Goal: Communication & Community: Answer question/provide support

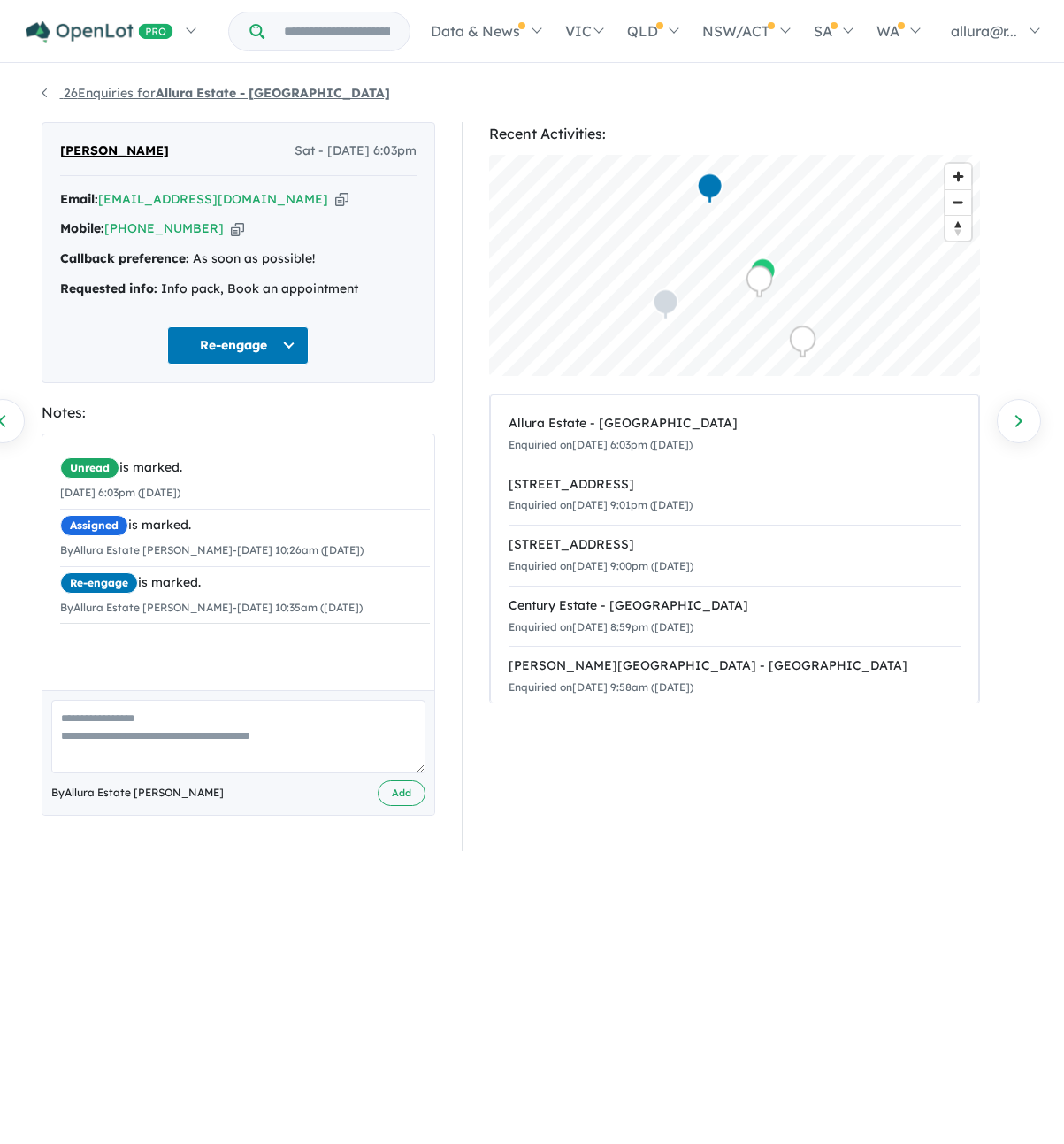
click at [44, 88] on link "26 Enquiries for Allura Estate - [GEOGRAPHIC_DATA]" at bounding box center [216, 93] width 348 height 16
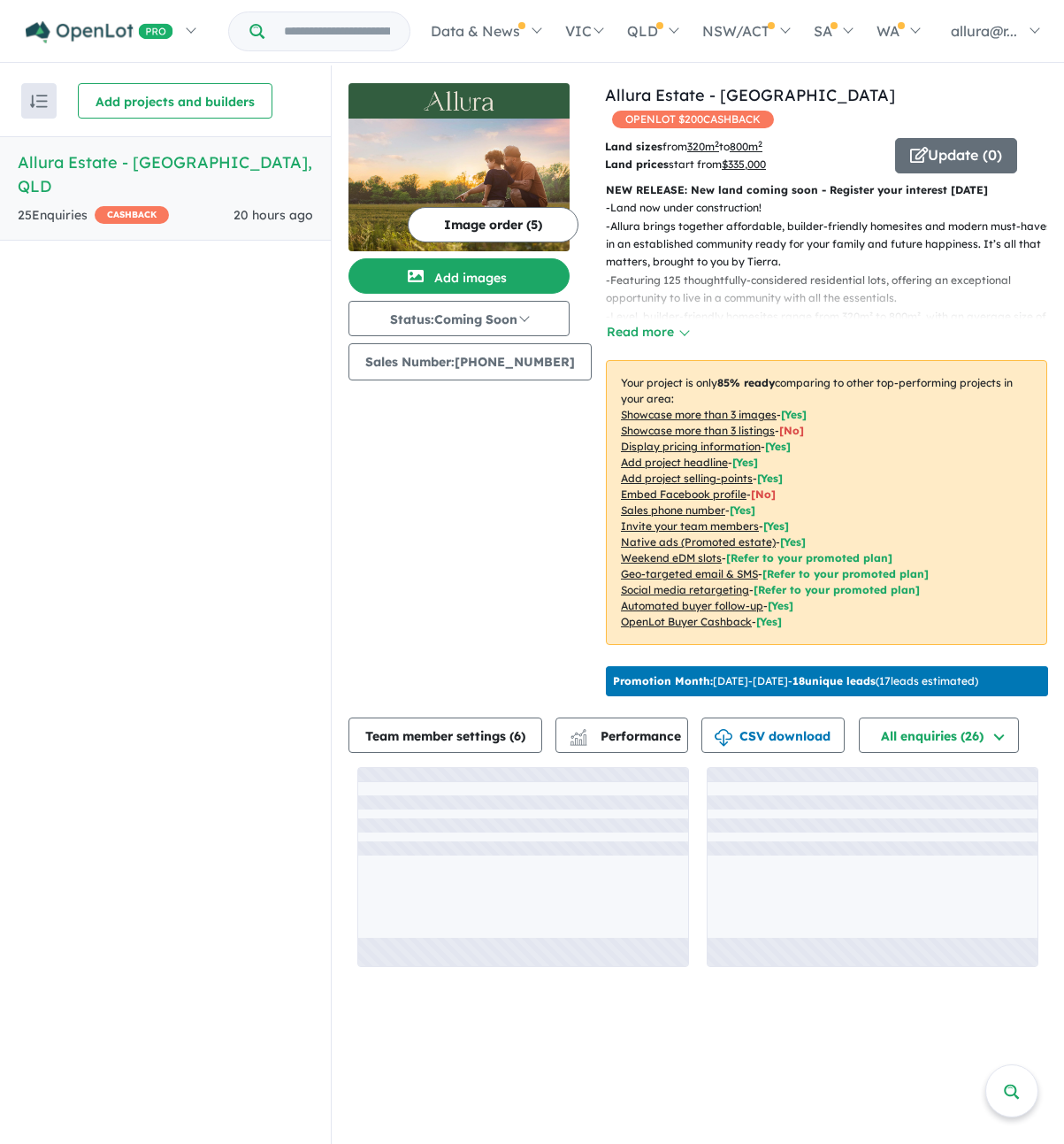
click at [182, 159] on h5 "Allura Estate - [GEOGRAPHIC_DATA] , [GEOGRAPHIC_DATA]" at bounding box center [165, 174] width 296 height 48
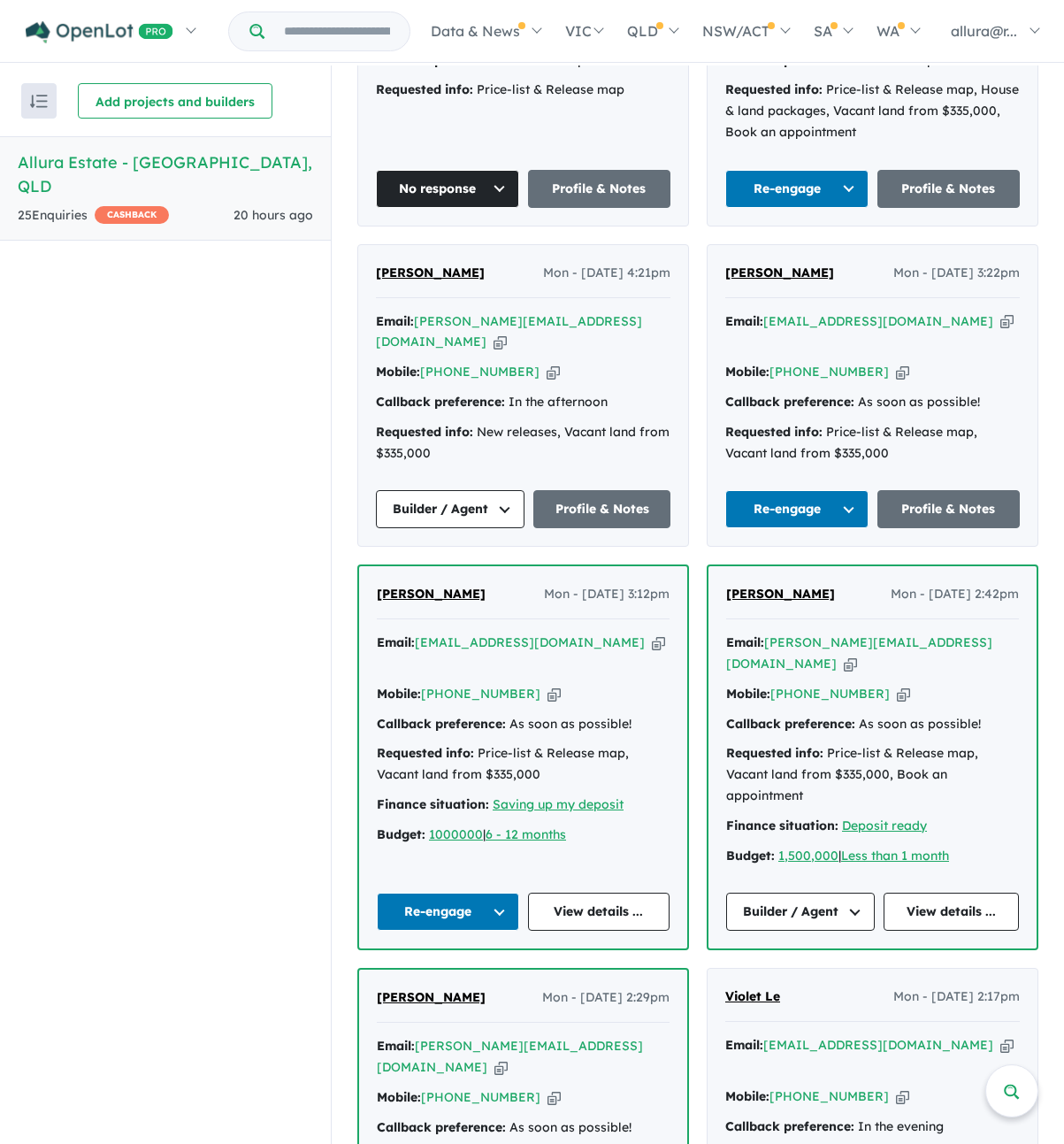
scroll to position [2375, 0]
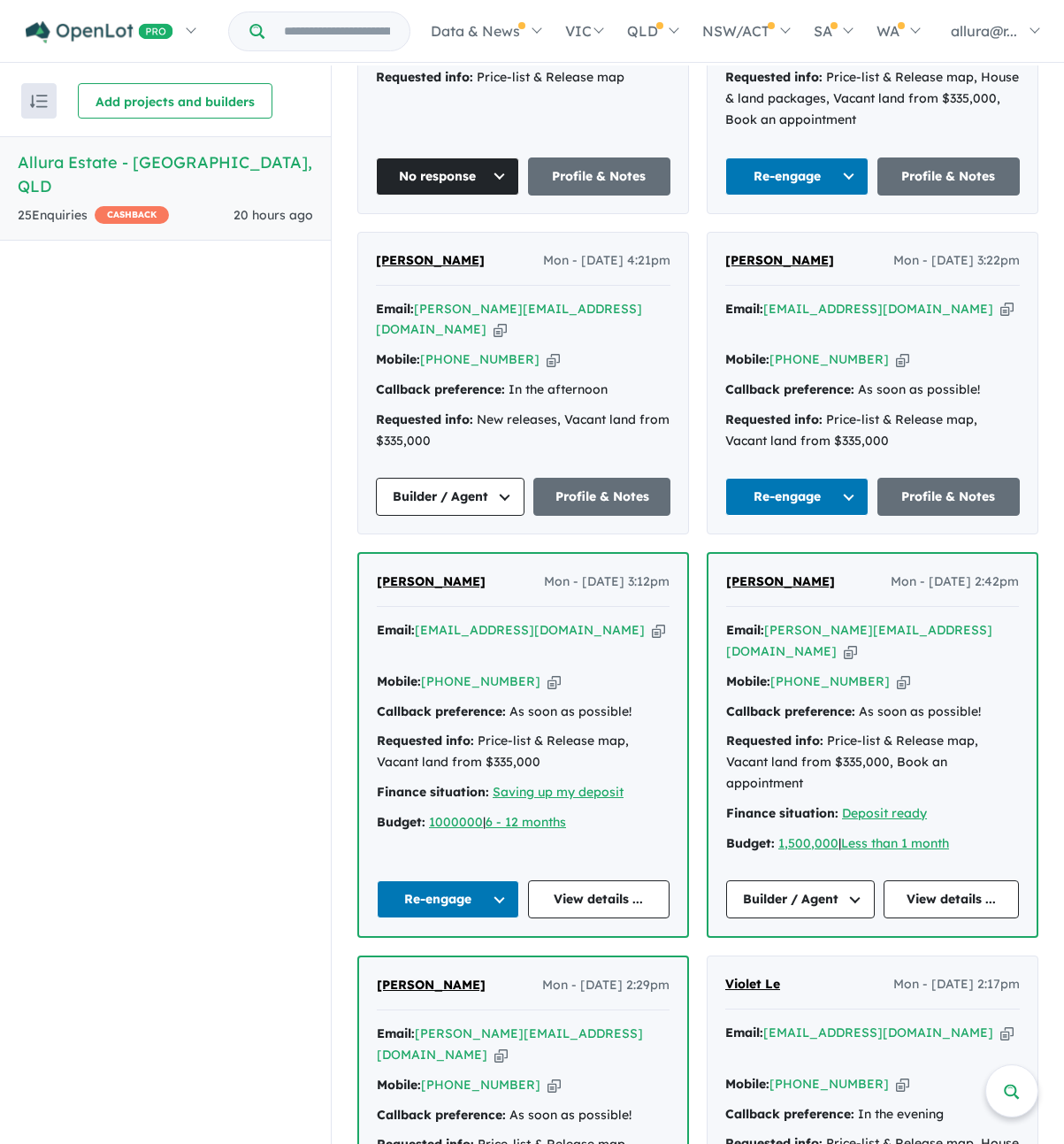
click at [844, 477] on button "Re-engage" at bounding box center [798, 497] width 144 height 38
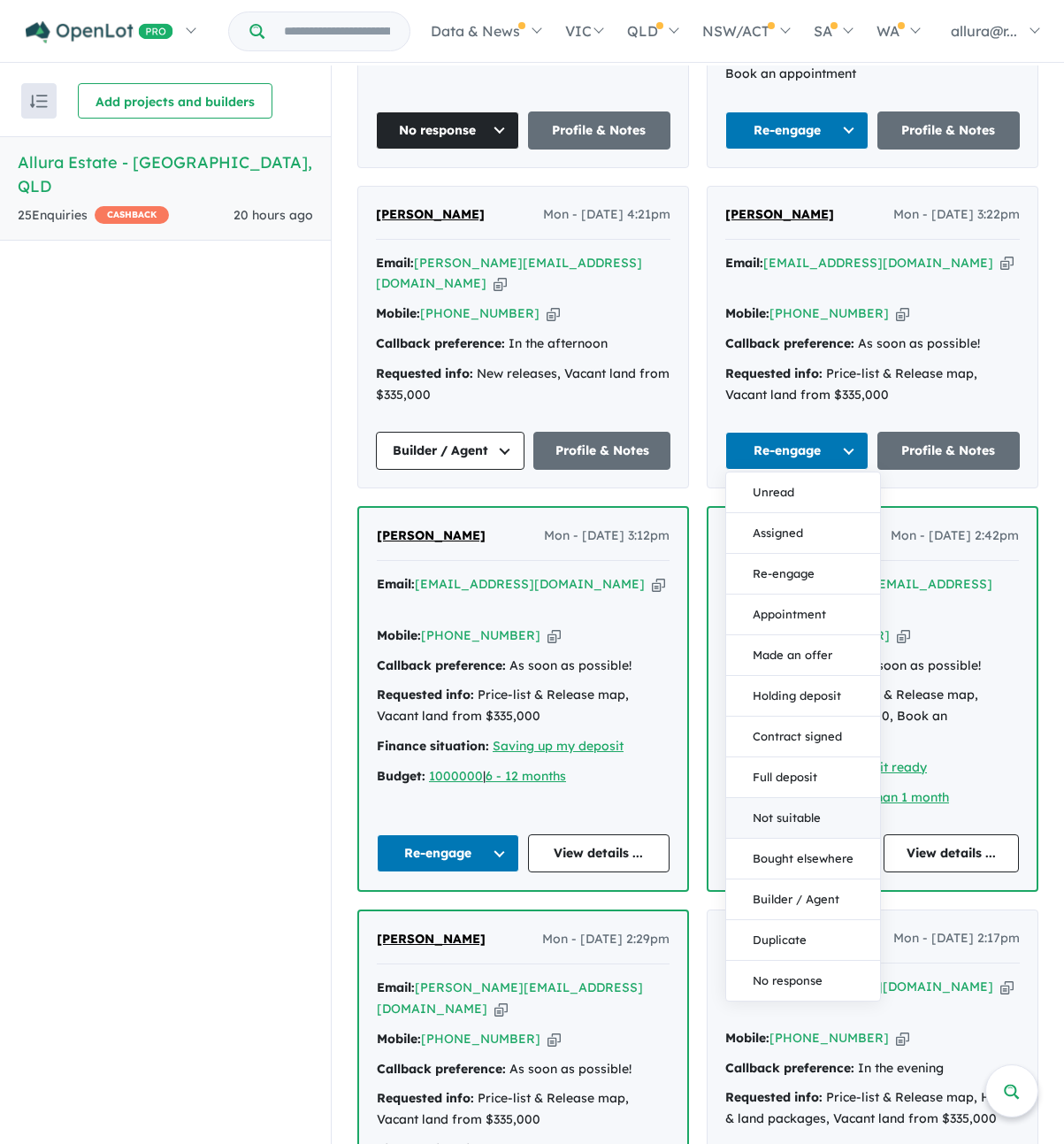
scroll to position [2464, 0]
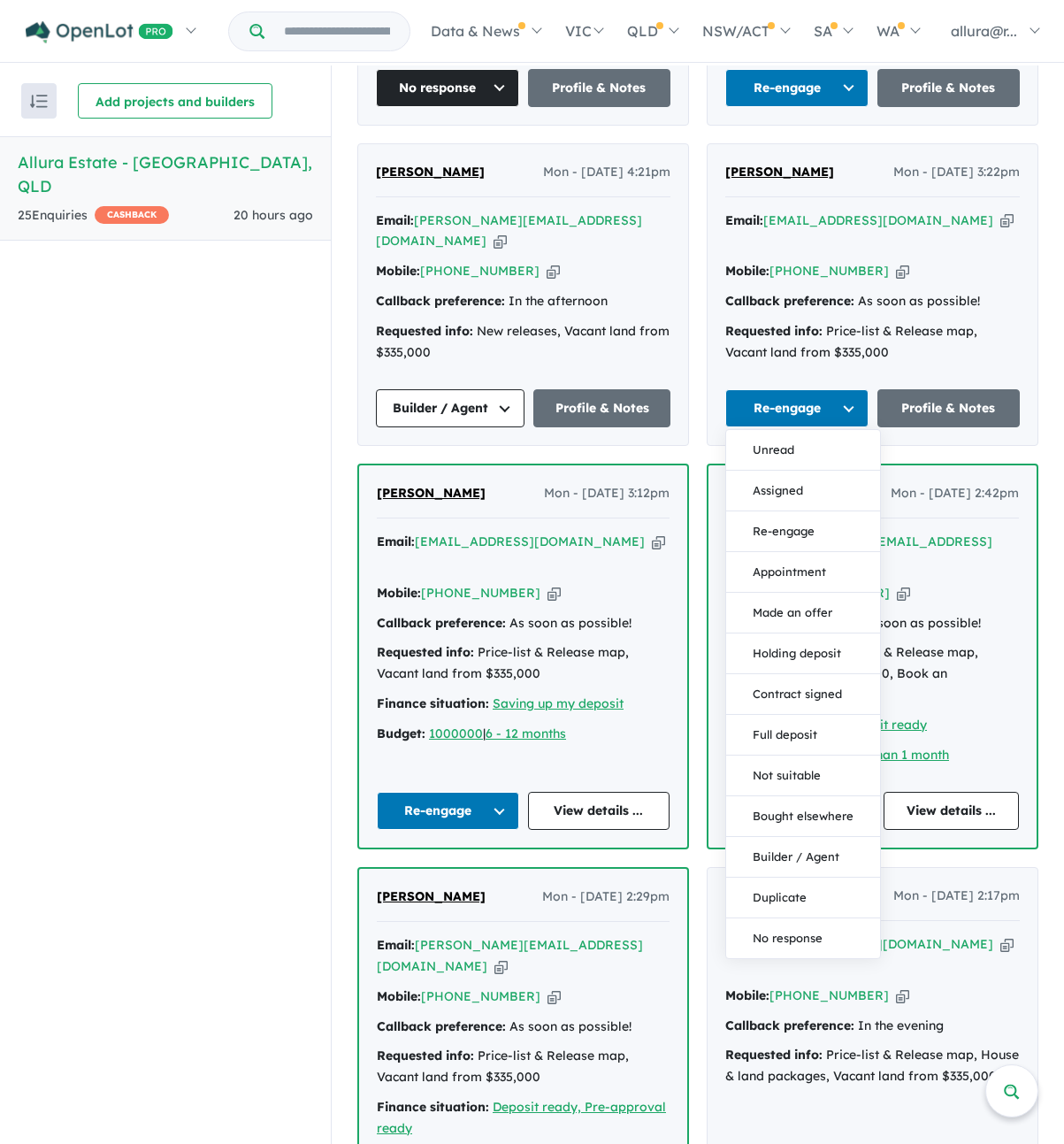
click at [1050, 639] on div "View all projects in your account Allura Estate - [GEOGRAPHIC_DATA] OPENLOT $ 2…" at bounding box center [698, 260] width 733 height 5317
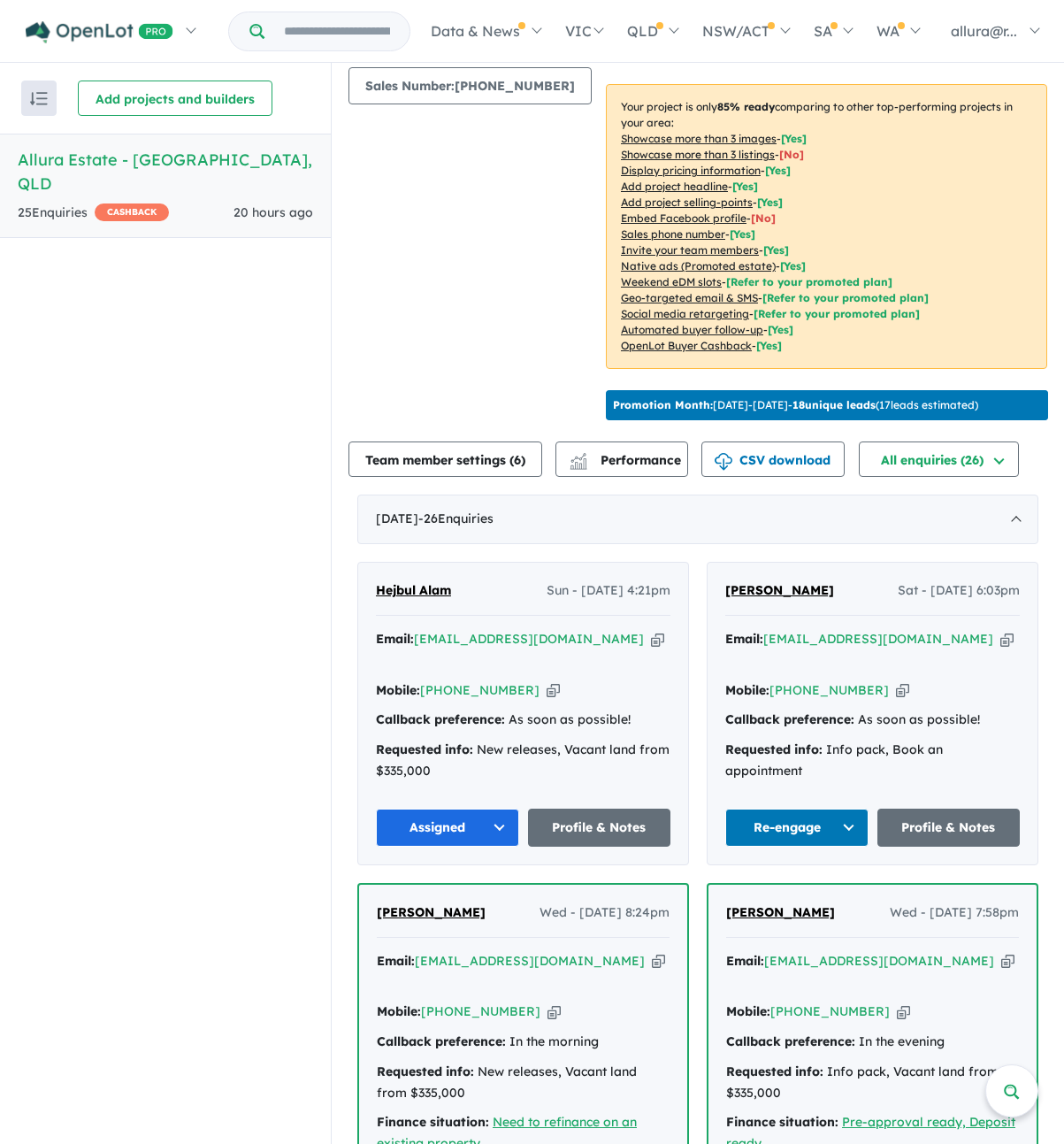
scroll to position [354, 0]
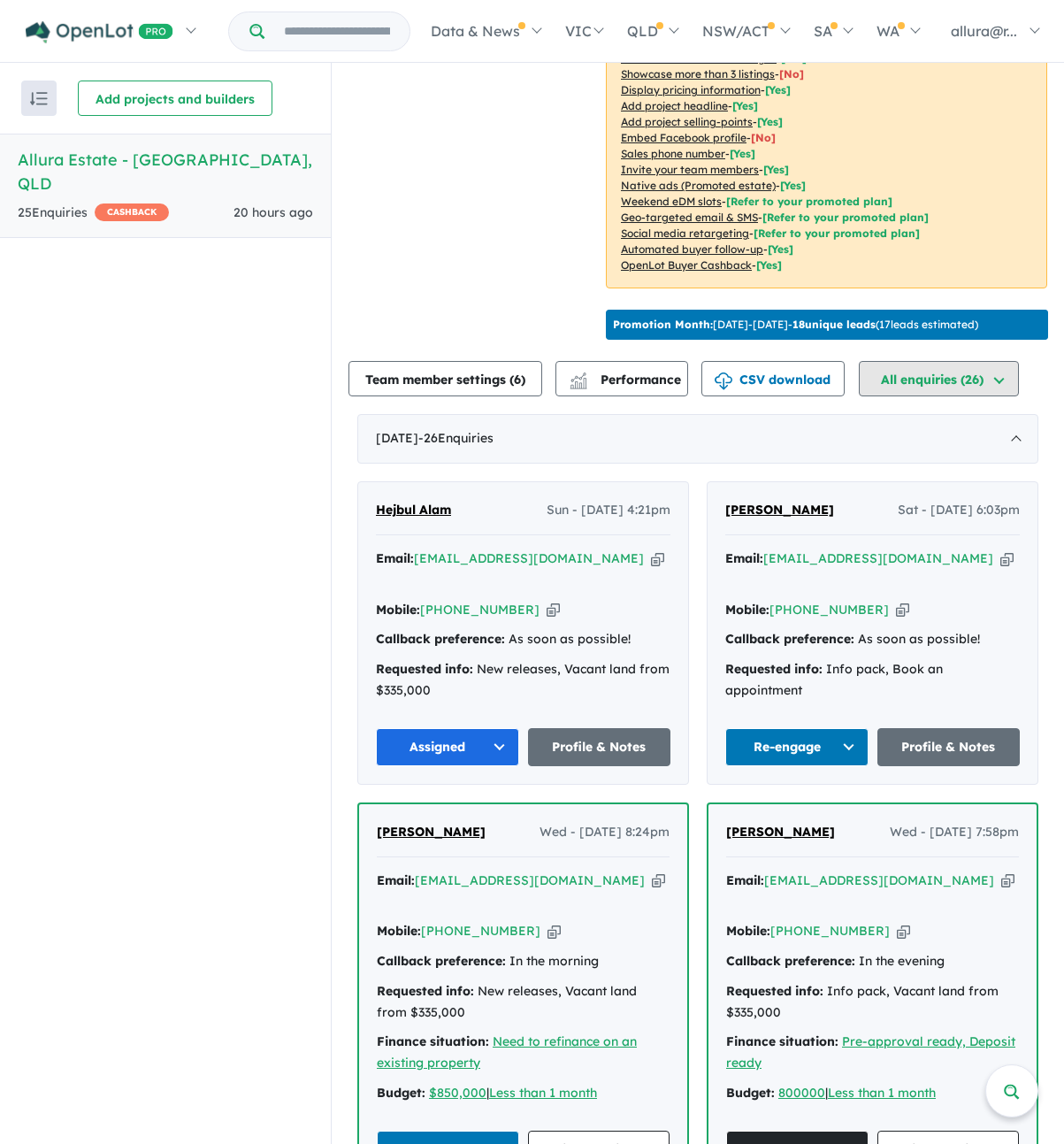
click at [944, 372] on button "All enquiries ( 26 )" at bounding box center [939, 378] width 160 height 35
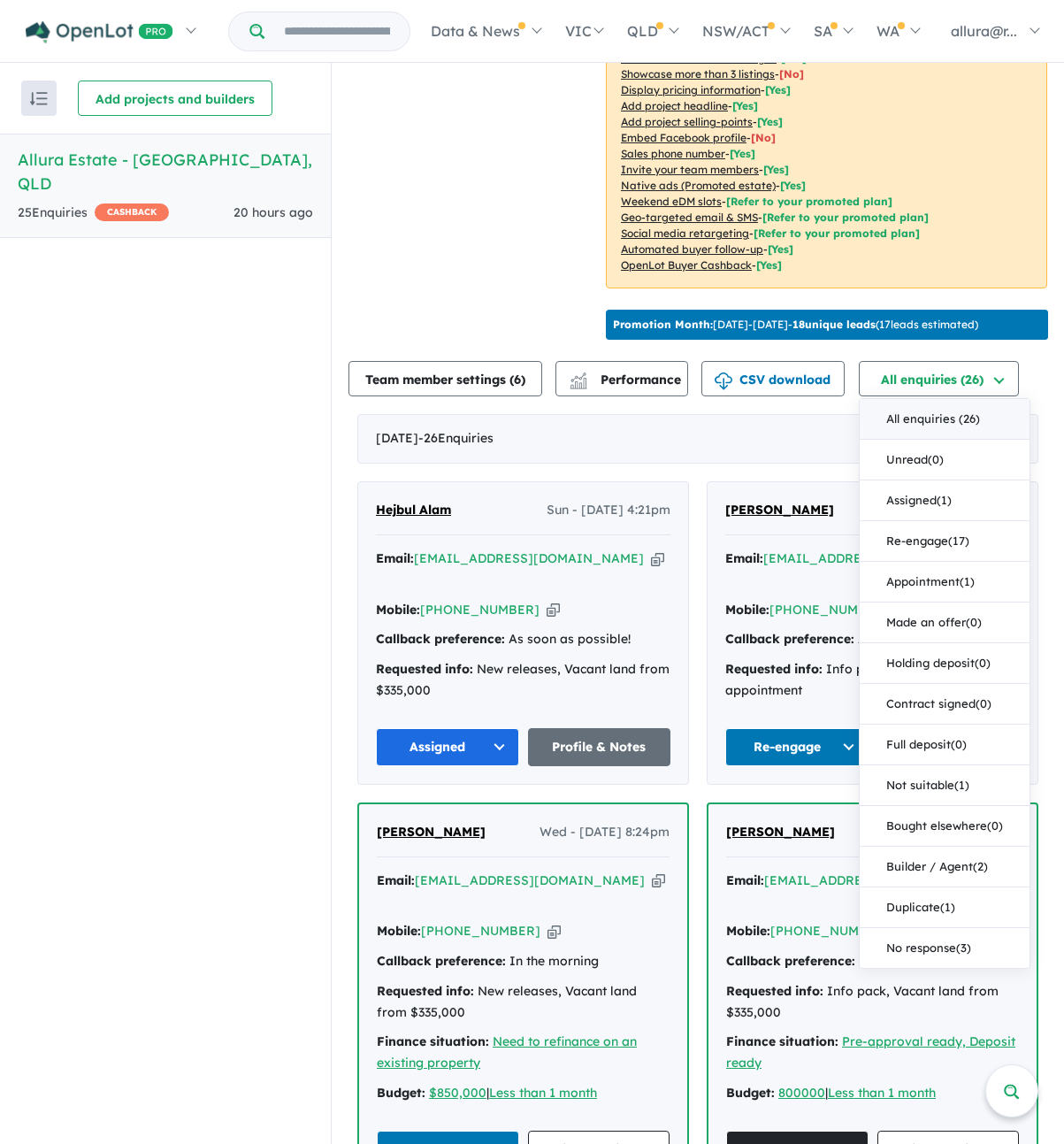
click at [497, 728] on button "Assigned" at bounding box center [447, 748] width 144 height 38
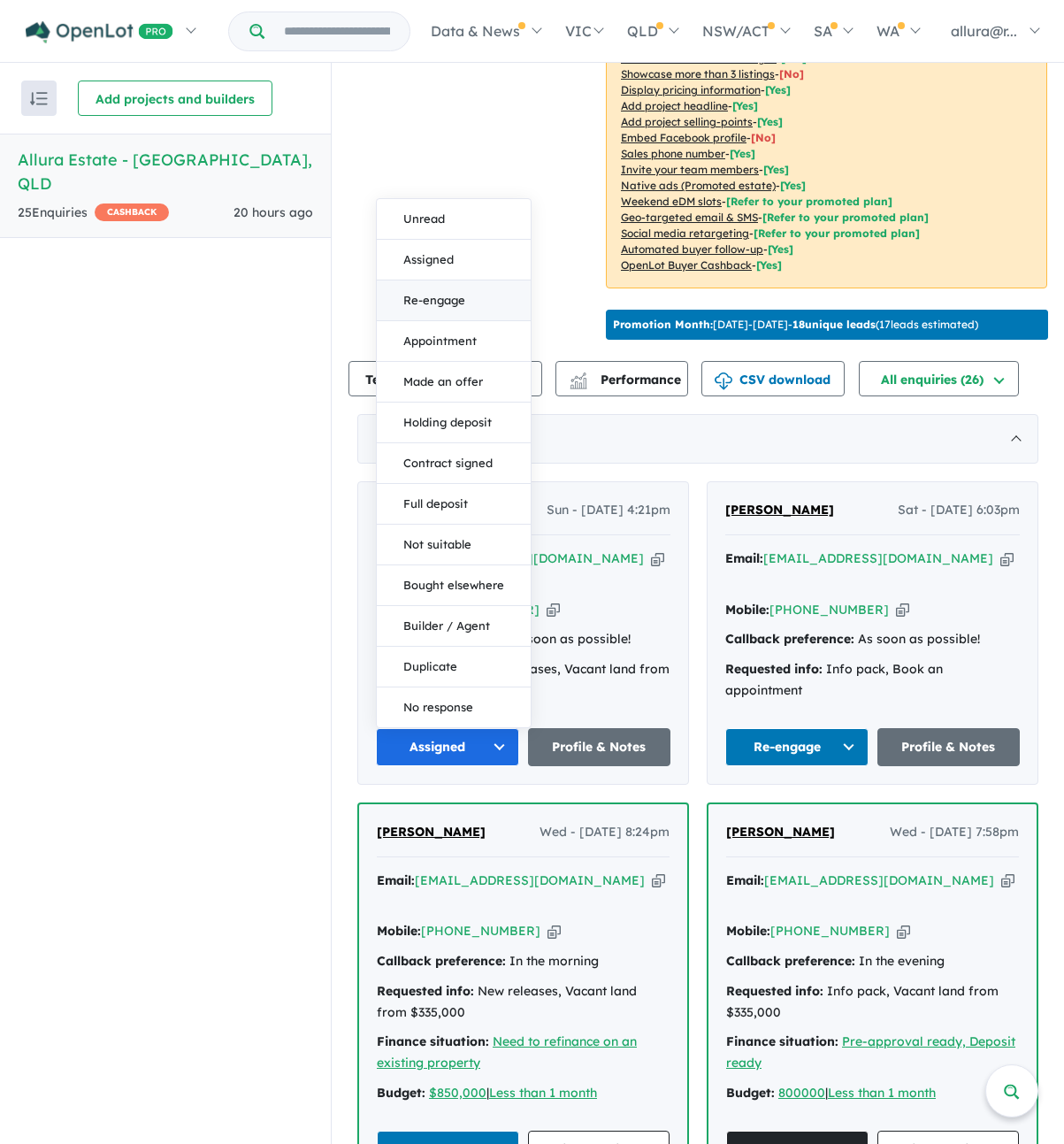
click at [426, 280] on button "Re-engage" at bounding box center [453, 300] width 154 height 41
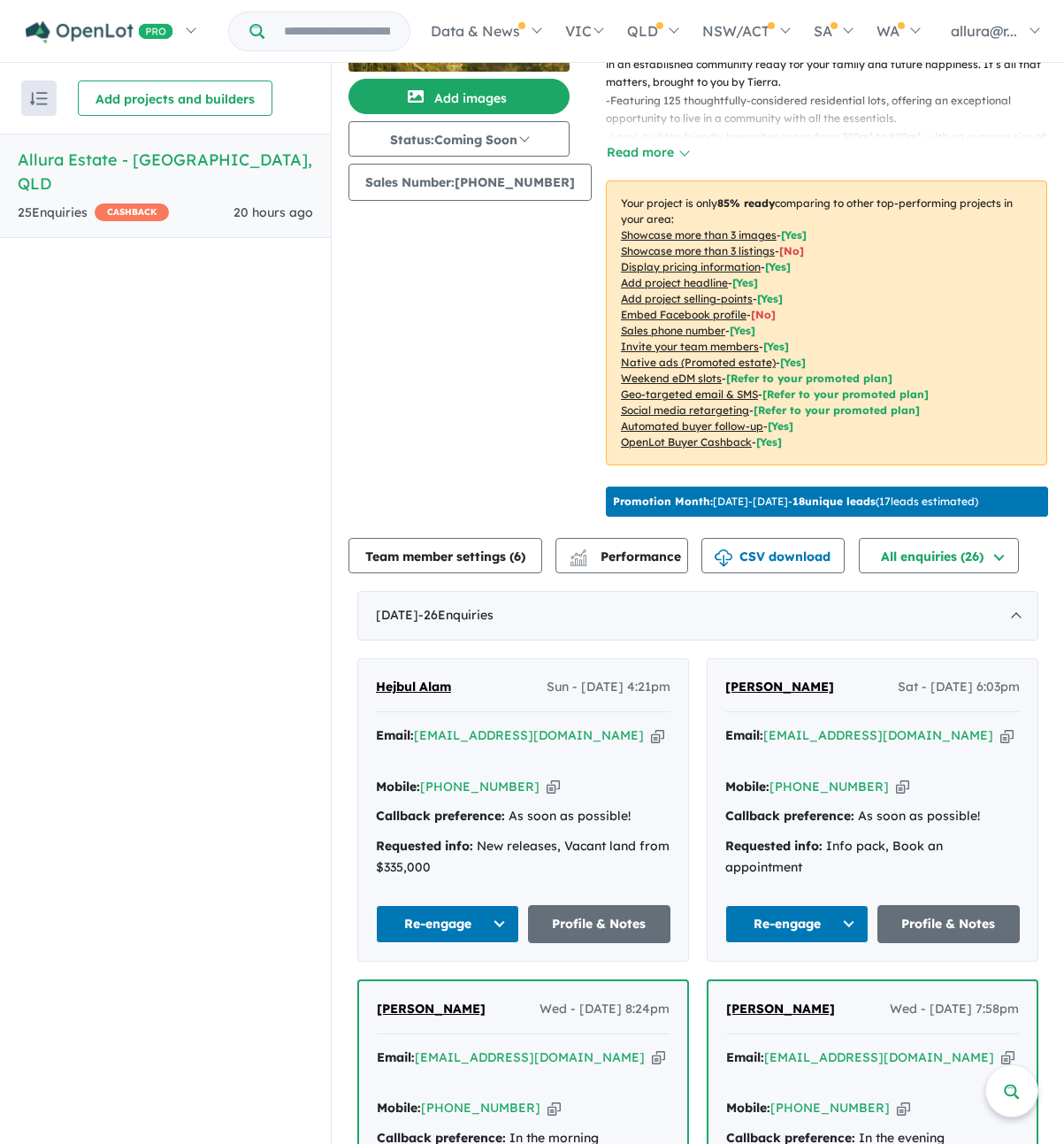
scroll to position [266, 0]
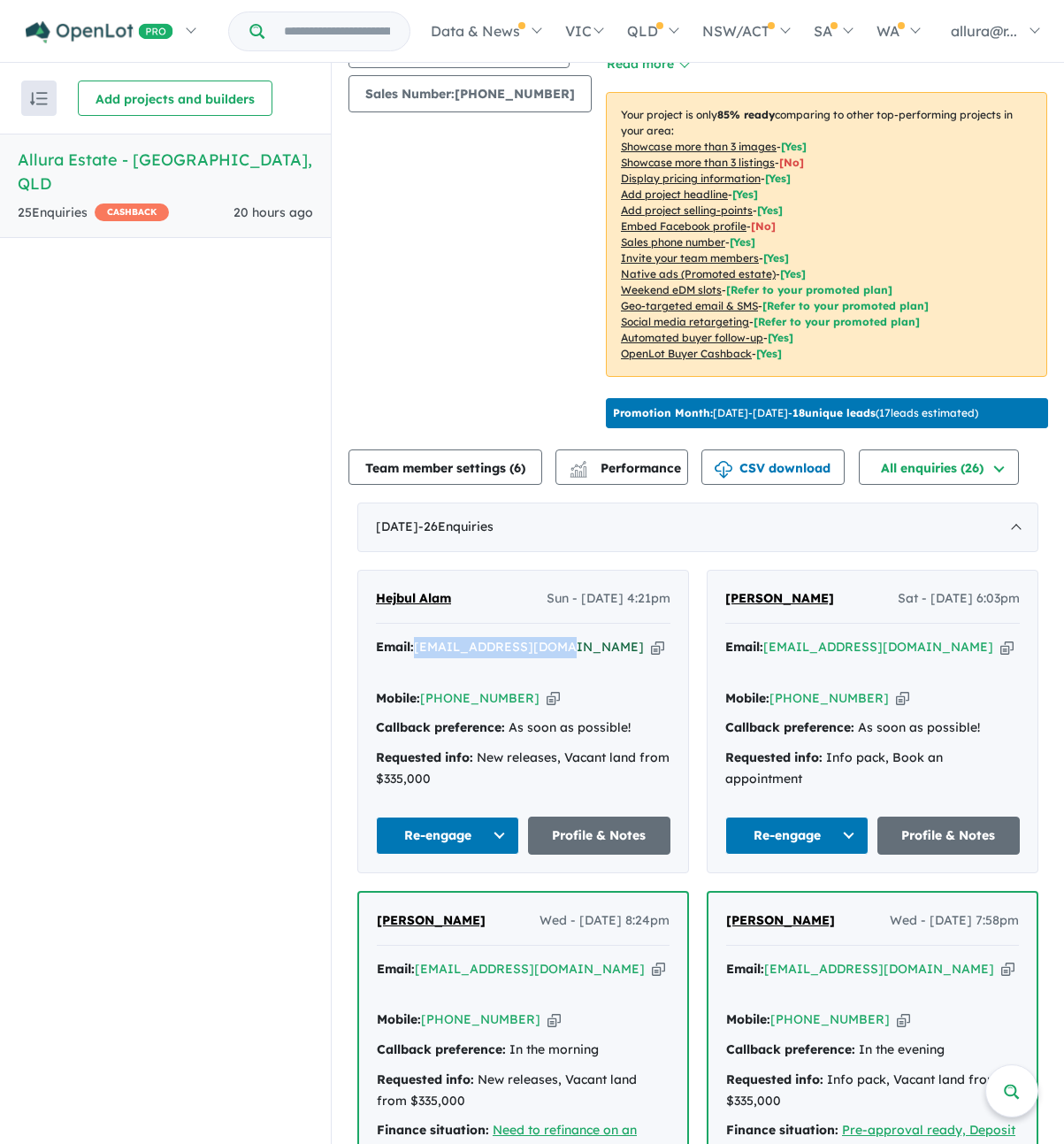
drag, startPoint x: 557, startPoint y: 640, endPoint x: 415, endPoint y: 638, distance: 142.0
click at [415, 638] on div "Email: [EMAIL_ADDRESS][DOMAIN_NAME] Copied!" at bounding box center [523, 657] width 295 height 43
copy a%20Allura%20Estate%20-%20Bundamba"] "[EMAIL_ADDRESS][DOMAIN_NAME]"
click at [573, 817] on link "Profile & Notes" at bounding box center [600, 836] width 144 height 38
click at [79, 157] on h5 "Allura Estate - [GEOGRAPHIC_DATA] , [GEOGRAPHIC_DATA]" at bounding box center [165, 171] width 296 height 48
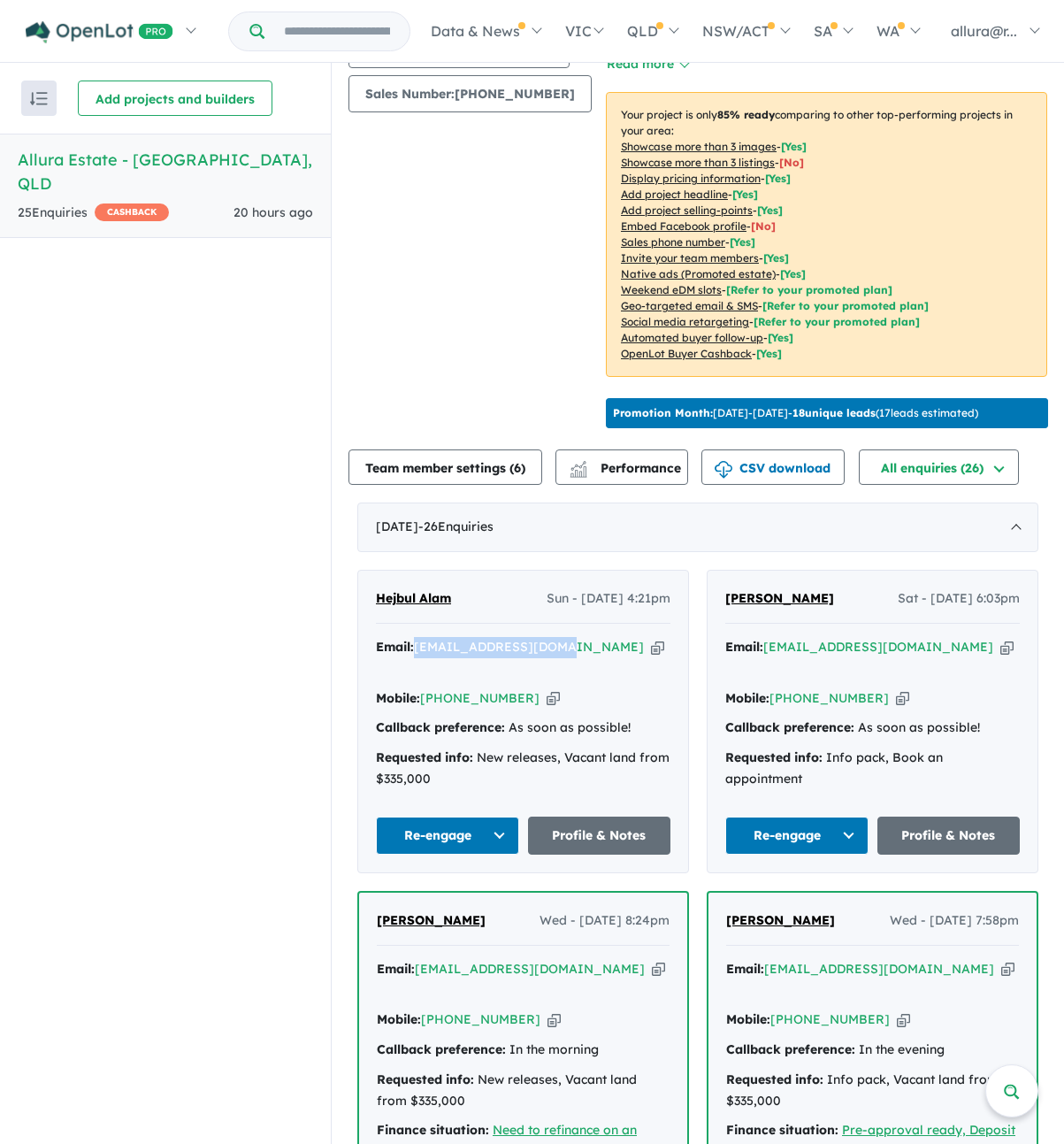
click at [181, 159] on h5 "Allura Estate - [GEOGRAPHIC_DATA] , [GEOGRAPHIC_DATA]" at bounding box center [165, 171] width 296 height 48
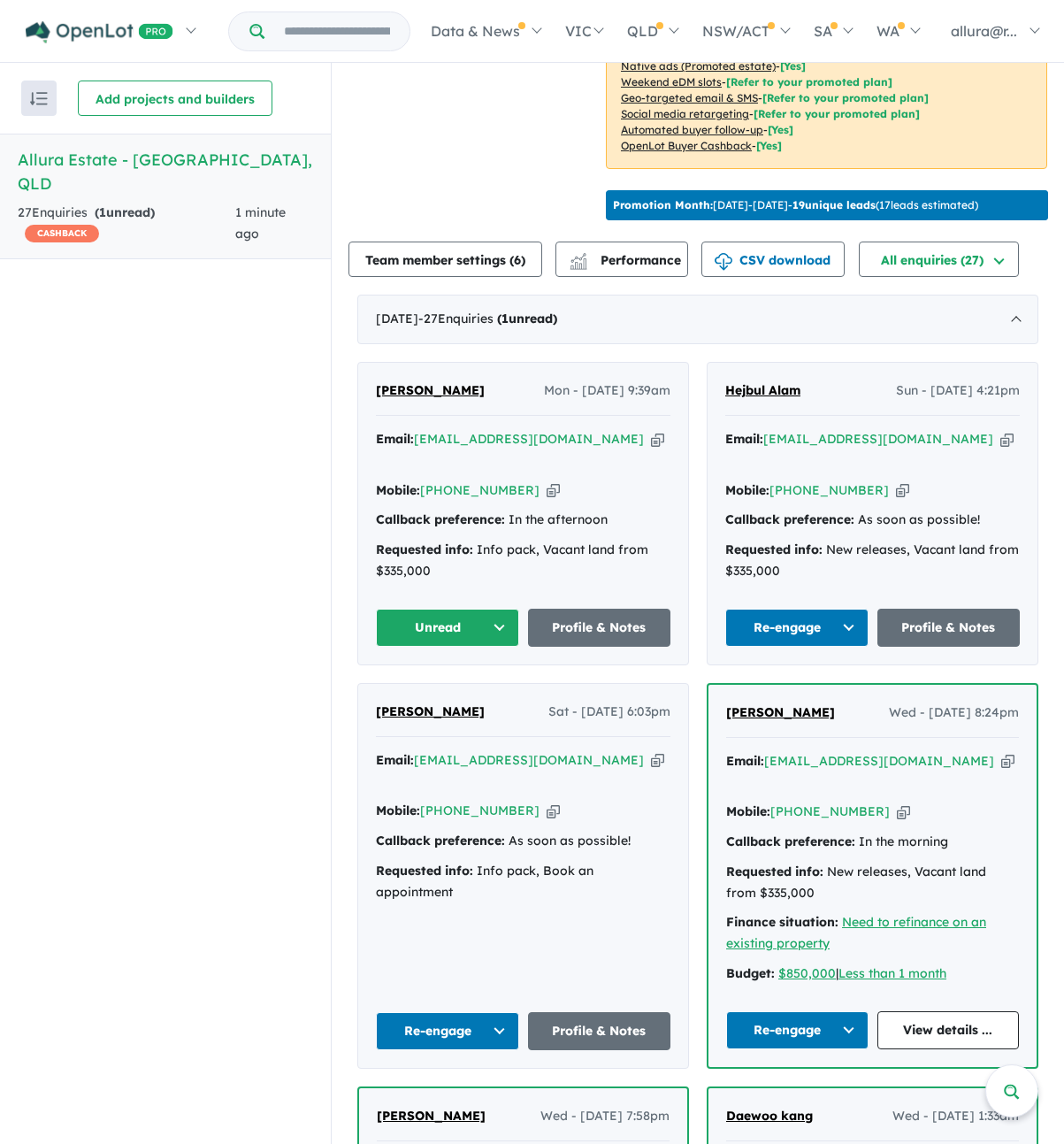
scroll to position [442, 0]
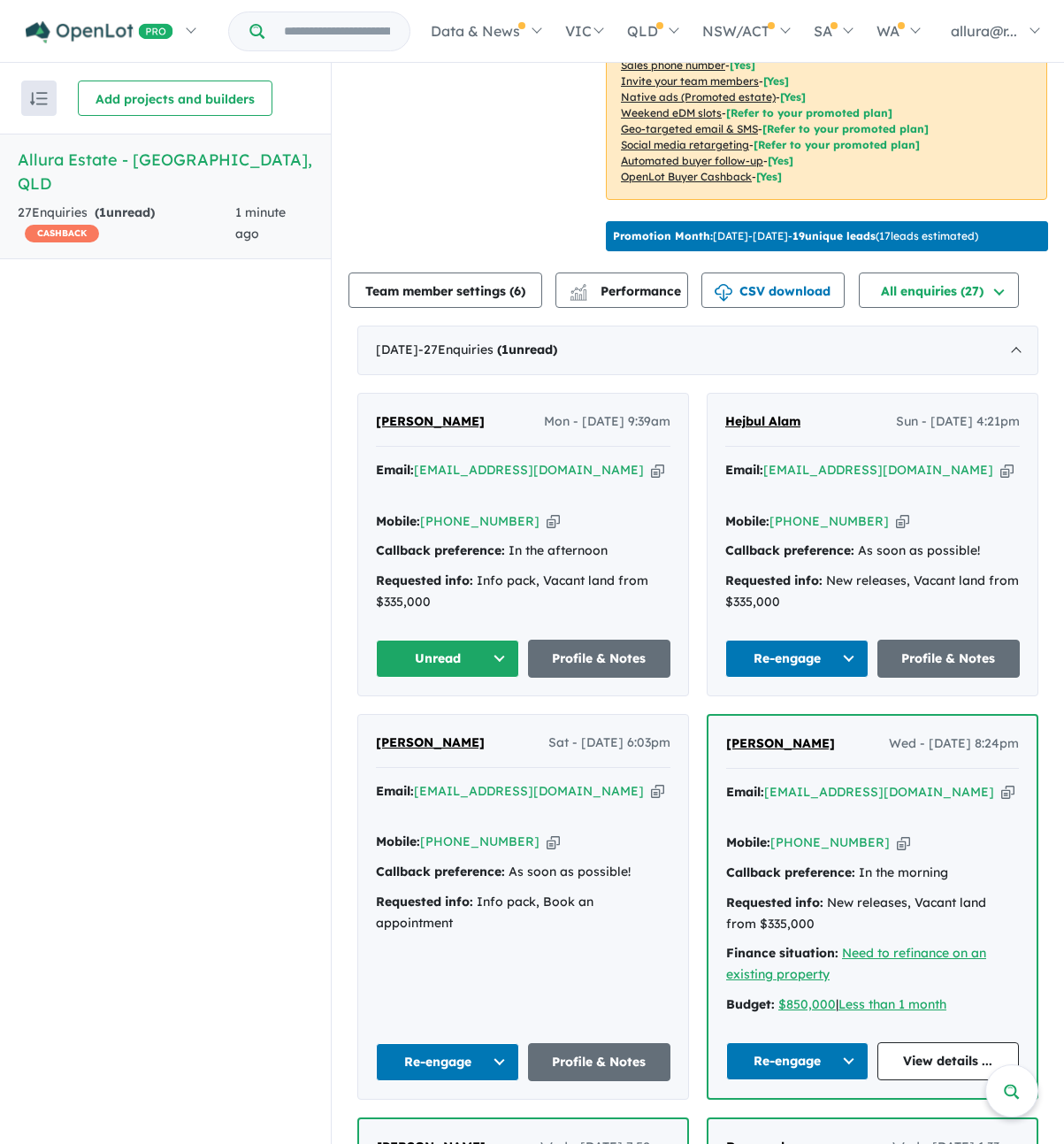
click at [440, 639] on button "Unread" at bounding box center [447, 658] width 144 height 38
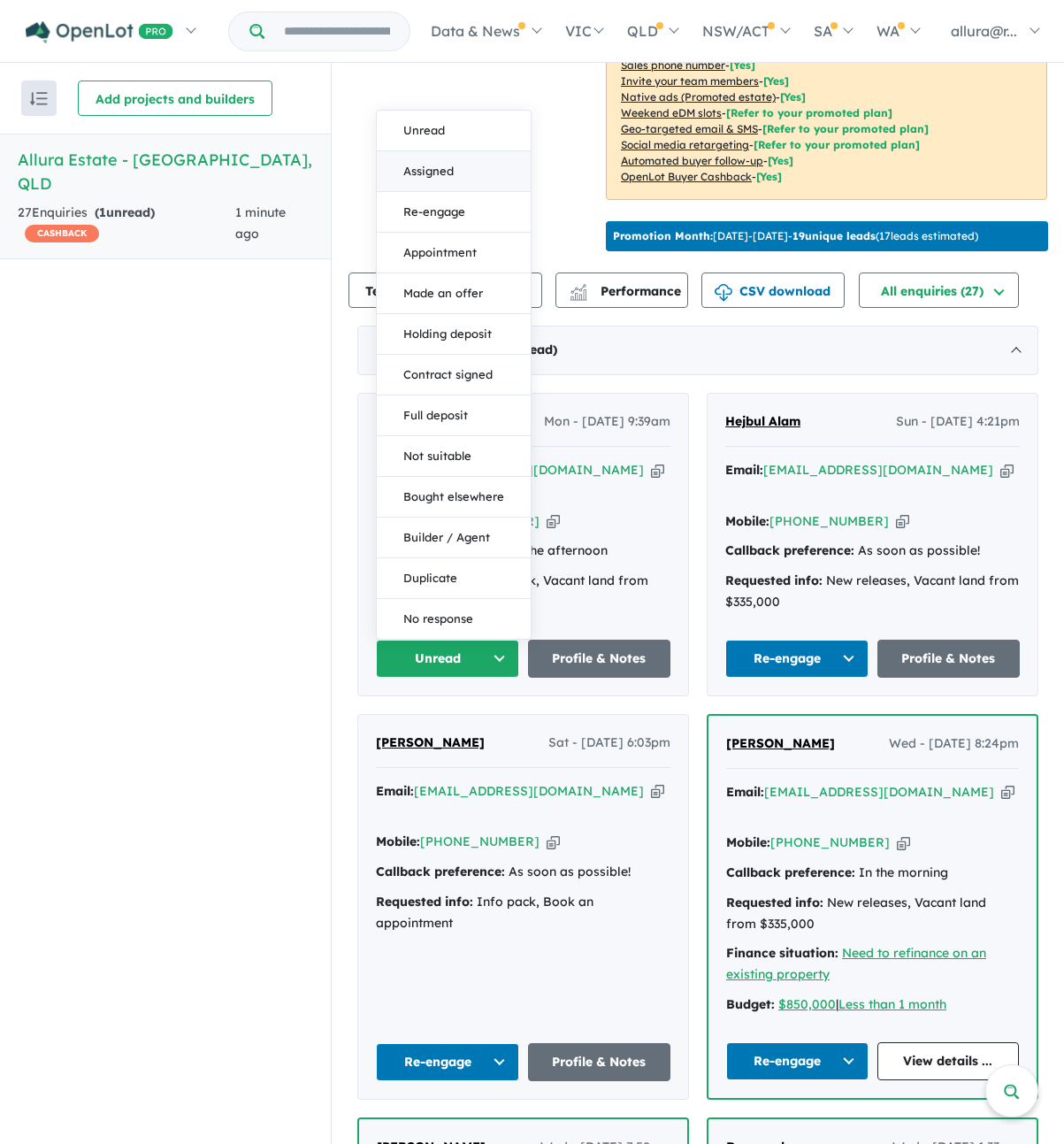
click at [415, 151] on button "Assigned" at bounding box center [453, 171] width 154 height 41
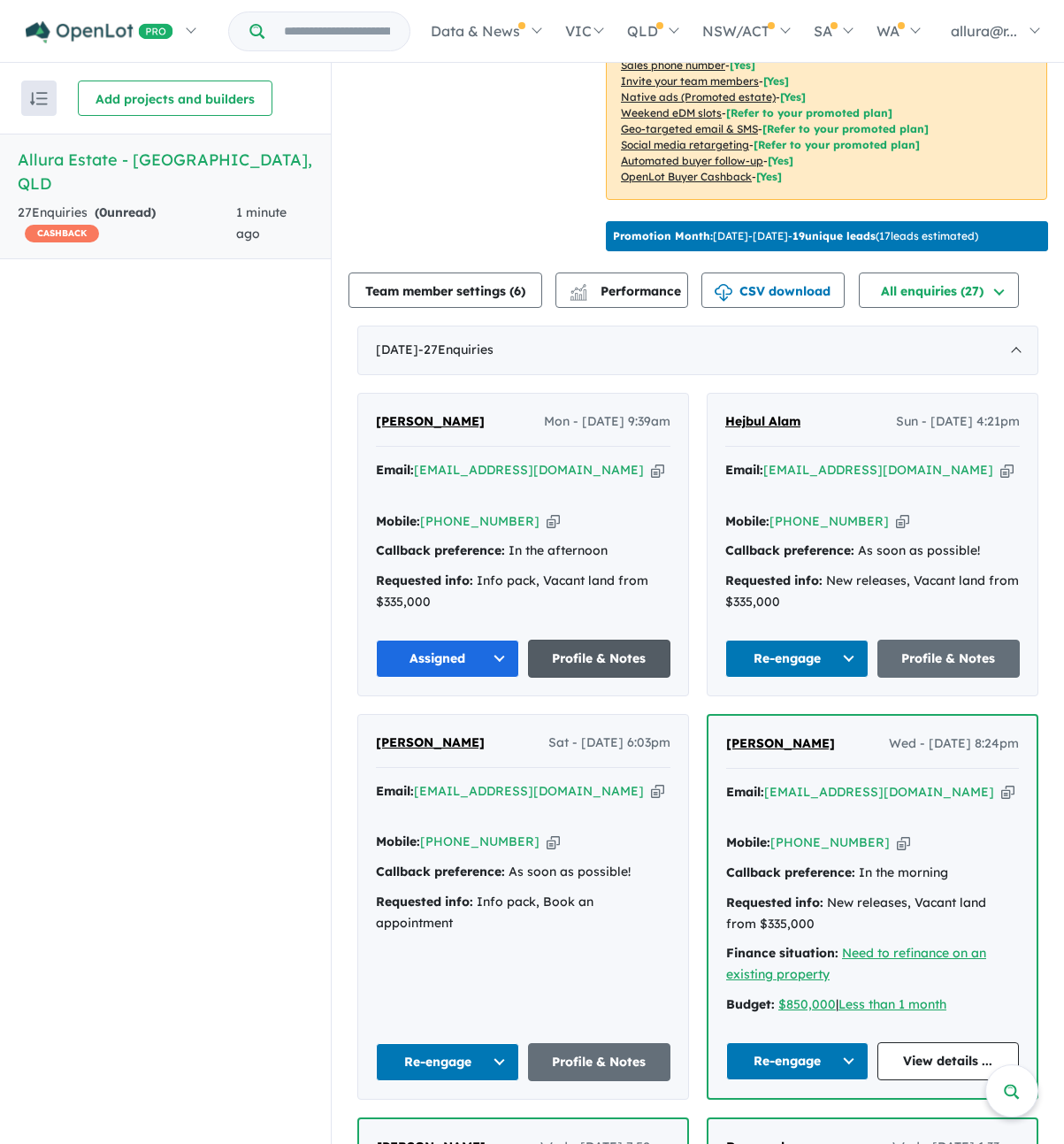
click at [614, 639] on link "Profile & Notes" at bounding box center [600, 658] width 144 height 38
